Goal: Manage account settings

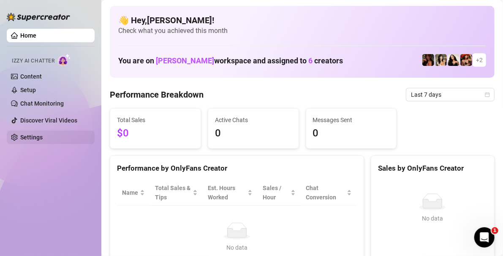
click at [32, 140] on link "Settings" at bounding box center [31, 137] width 22 height 7
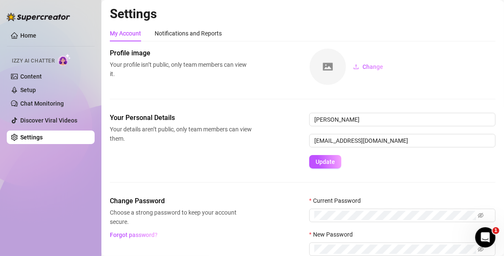
click at [469, 13] on h2 "Settings" at bounding box center [303, 14] width 386 height 16
click at [222, 79] on div "Profile image Your profile isn’t public, only team members can view it. Change" at bounding box center [303, 66] width 386 height 37
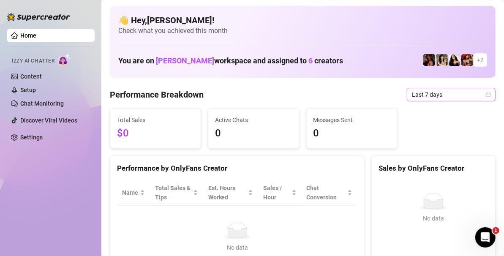
click at [412, 93] on span "Last 7 days" at bounding box center [451, 94] width 79 height 13
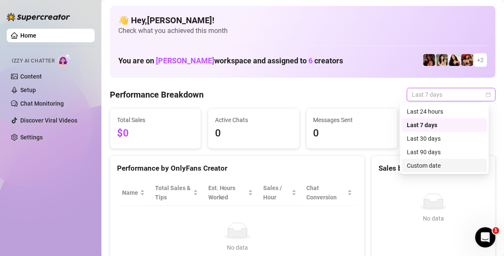
click at [416, 167] on div "Custom date" at bounding box center [444, 165] width 75 height 9
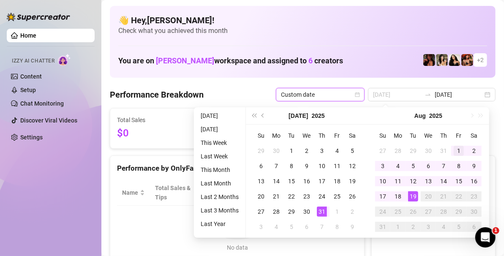
type input "[DATE]"
click at [458, 152] on div "1" at bounding box center [459, 151] width 10 height 10
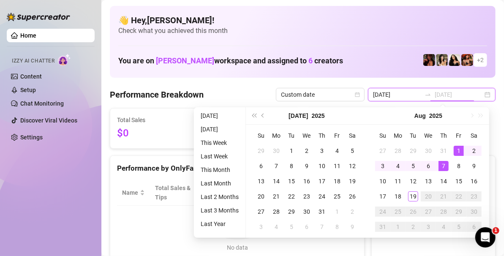
type input "[DATE]"
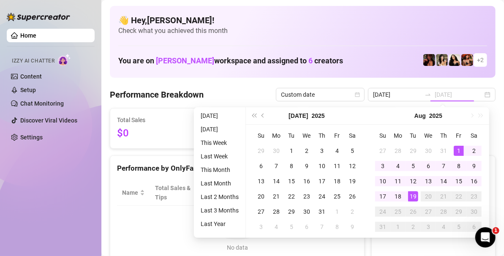
click at [410, 198] on div "19" at bounding box center [413, 196] width 10 height 10
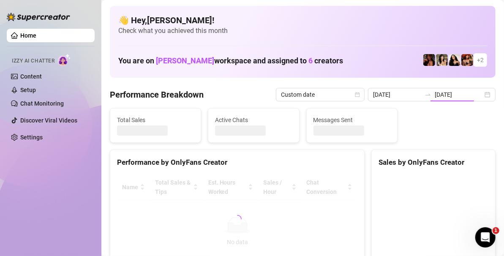
type input "[DATE]"
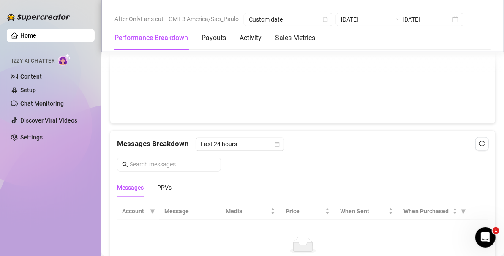
scroll to position [690, 0]
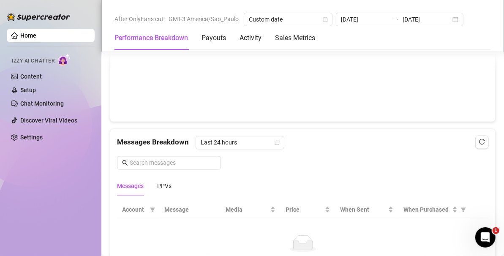
click at [462, 43] on div "Performance Breakdown Payouts Activity Sales Metrics" at bounding box center [303, 38] width 377 height 24
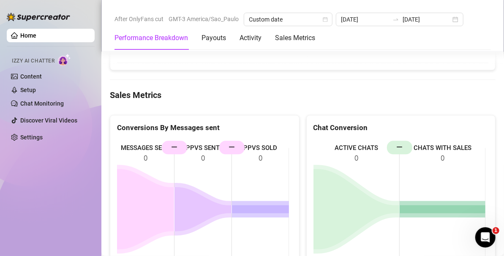
scroll to position [911, 0]
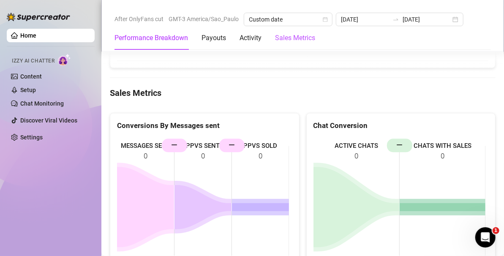
click at [286, 38] on Metrics "Sales Metrics" at bounding box center [295, 38] width 40 height 10
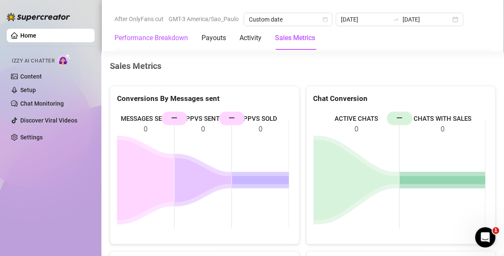
click at [162, 37] on Breakdown "Performance Breakdown" at bounding box center [152, 38] width 74 height 10
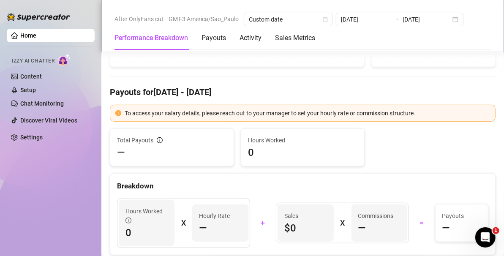
scroll to position [232, 0]
click at [250, 36] on div "Activity" at bounding box center [251, 38] width 22 height 10
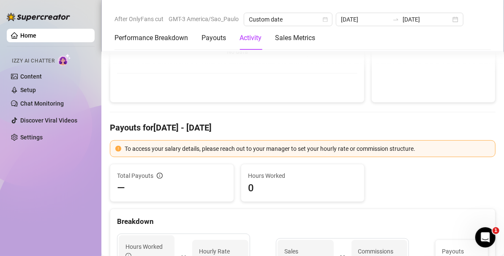
scroll to position [195, 0]
click at [33, 33] on link "Home" at bounding box center [28, 35] width 16 height 7
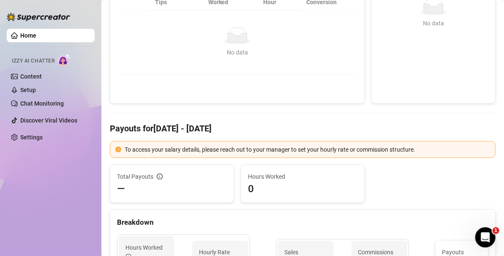
scroll to position [0, 0]
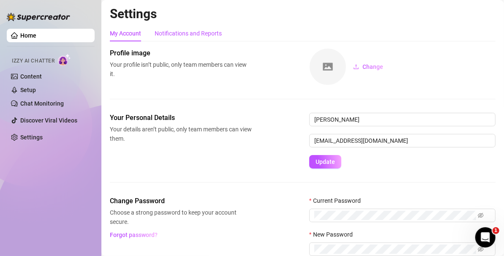
click at [198, 33] on div "Notifications and Reports" at bounding box center [188, 33] width 67 height 9
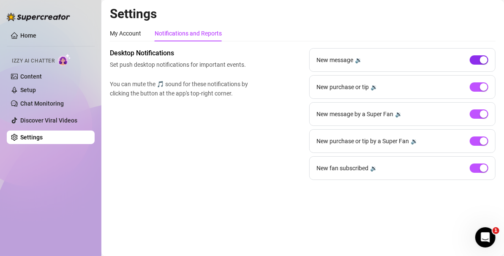
click at [473, 57] on span "button" at bounding box center [479, 59] width 19 height 9
click at [471, 167] on span "button" at bounding box center [479, 168] width 19 height 9
